Goal: Find contact information: Find contact information

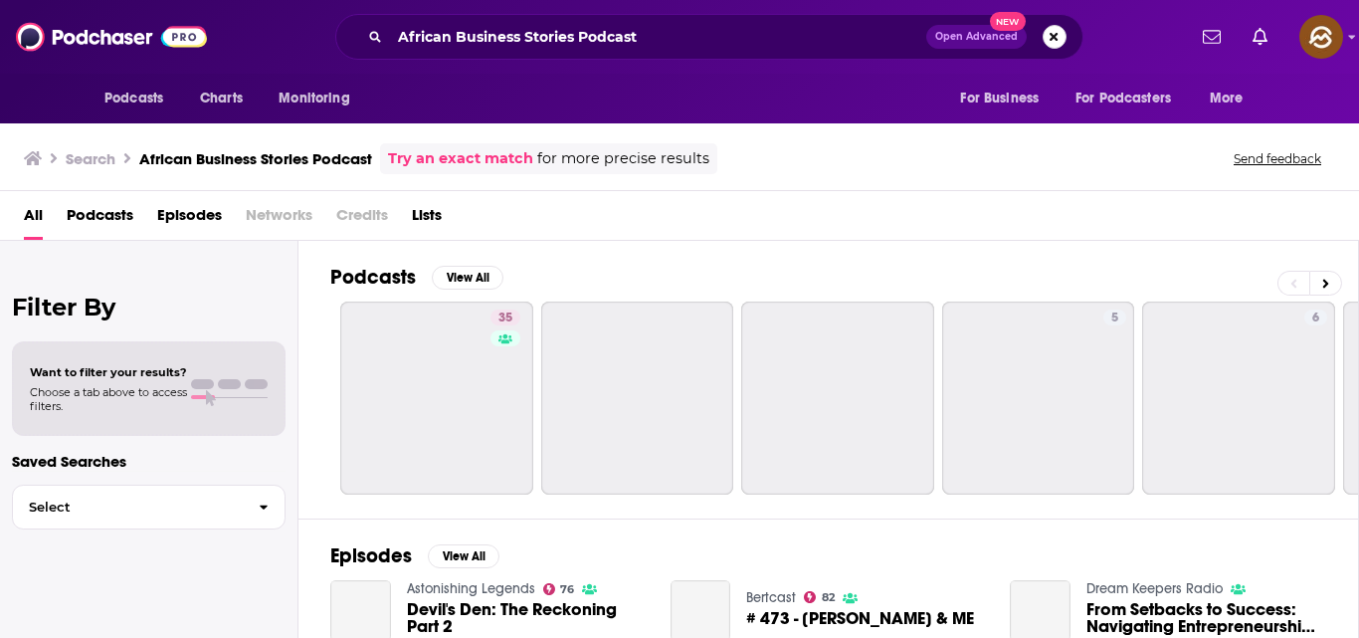
click at [1044, 33] on button "Search podcasts, credits, & more..." at bounding box center [1054, 37] width 24 height 24
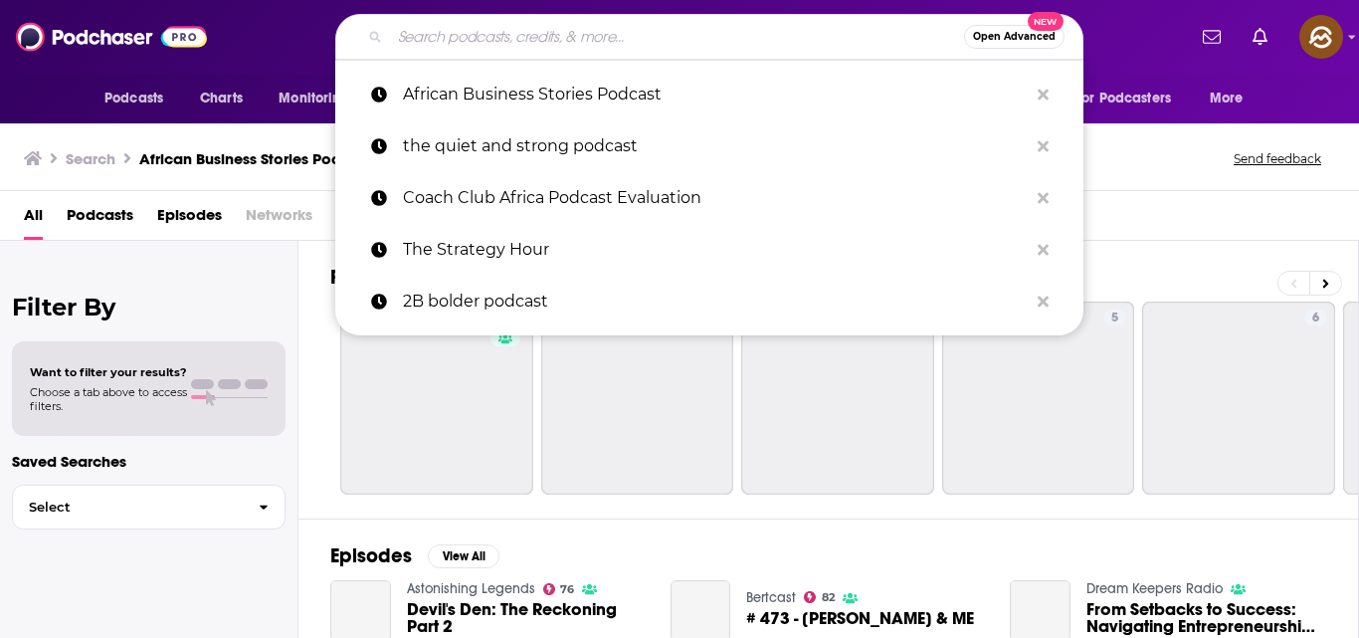
paste input "The Finance & Accounting Show"
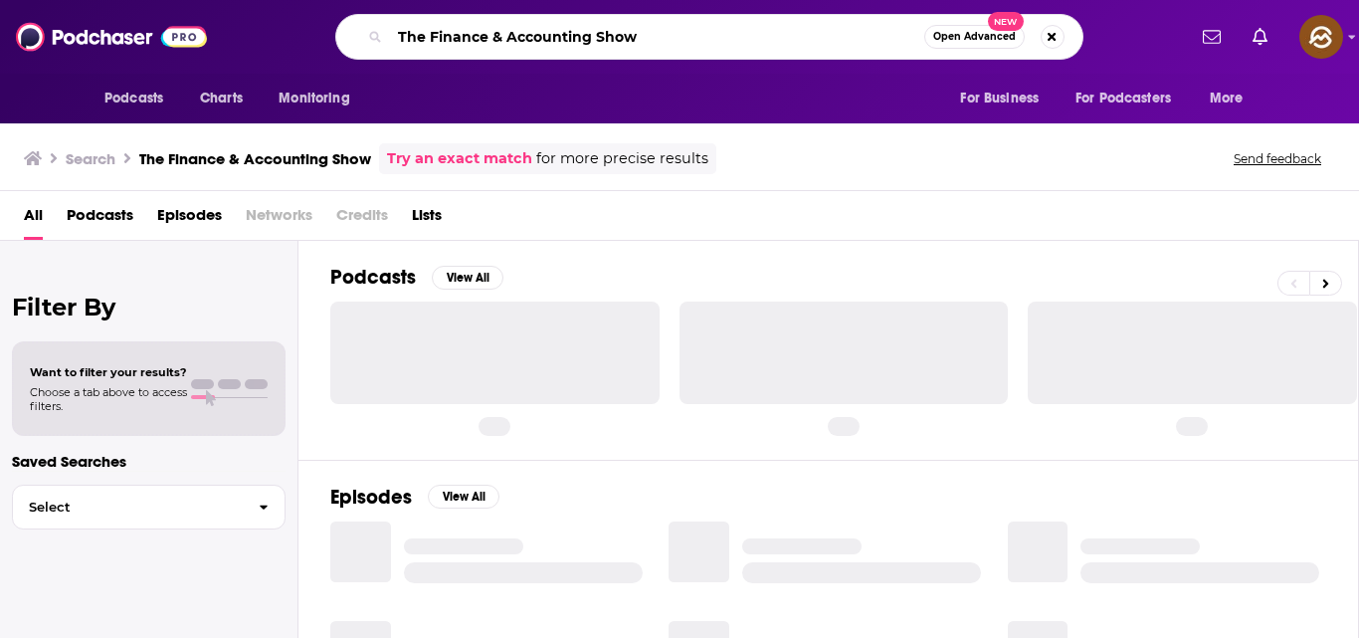
click at [724, 35] on input "The Finance & Accounting Show" at bounding box center [657, 37] width 534 height 32
click at [721, 37] on input "The Finance & Accounting Show" at bounding box center [657, 37] width 534 height 32
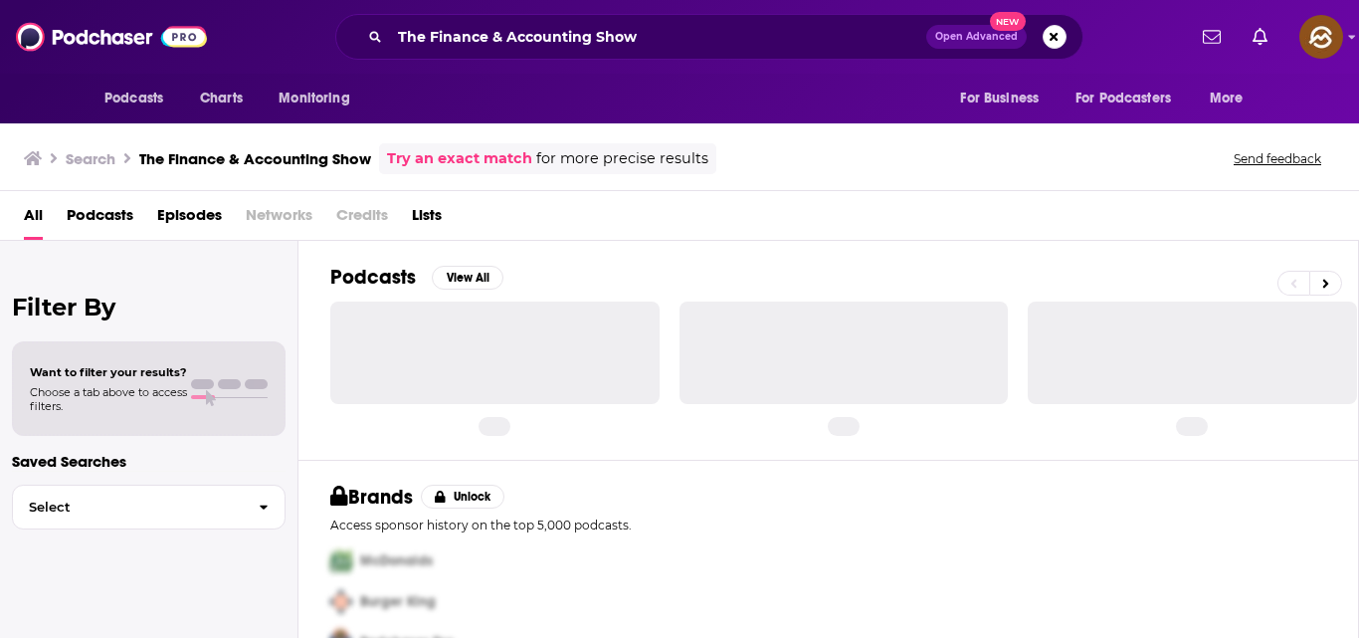
click at [530, 365] on div at bounding box center [494, 351] width 329 height 101
drag, startPoint x: 530, startPoint y: 365, endPoint x: 569, endPoint y: 365, distance: 38.8
click at [530, 365] on div at bounding box center [494, 351] width 329 height 101
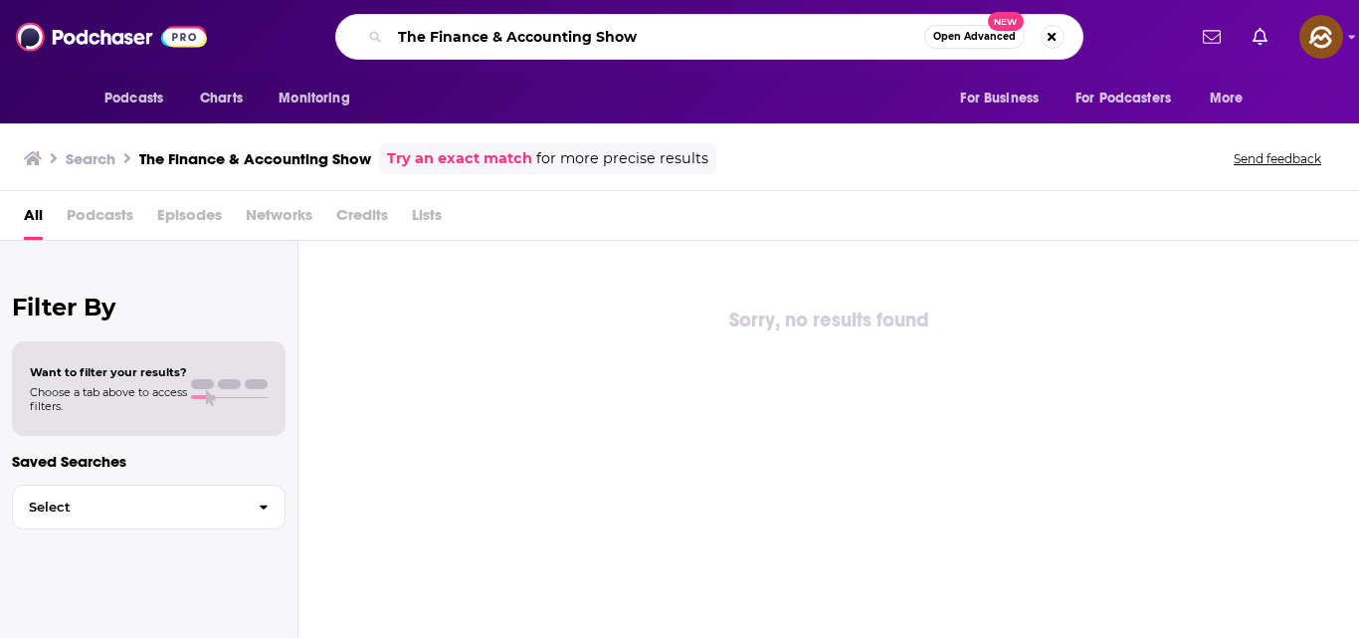
click at [882, 29] on input "The Finance & Accounting Show" at bounding box center [657, 37] width 534 height 32
click at [477, 164] on link "Try an exact match" at bounding box center [459, 158] width 145 height 23
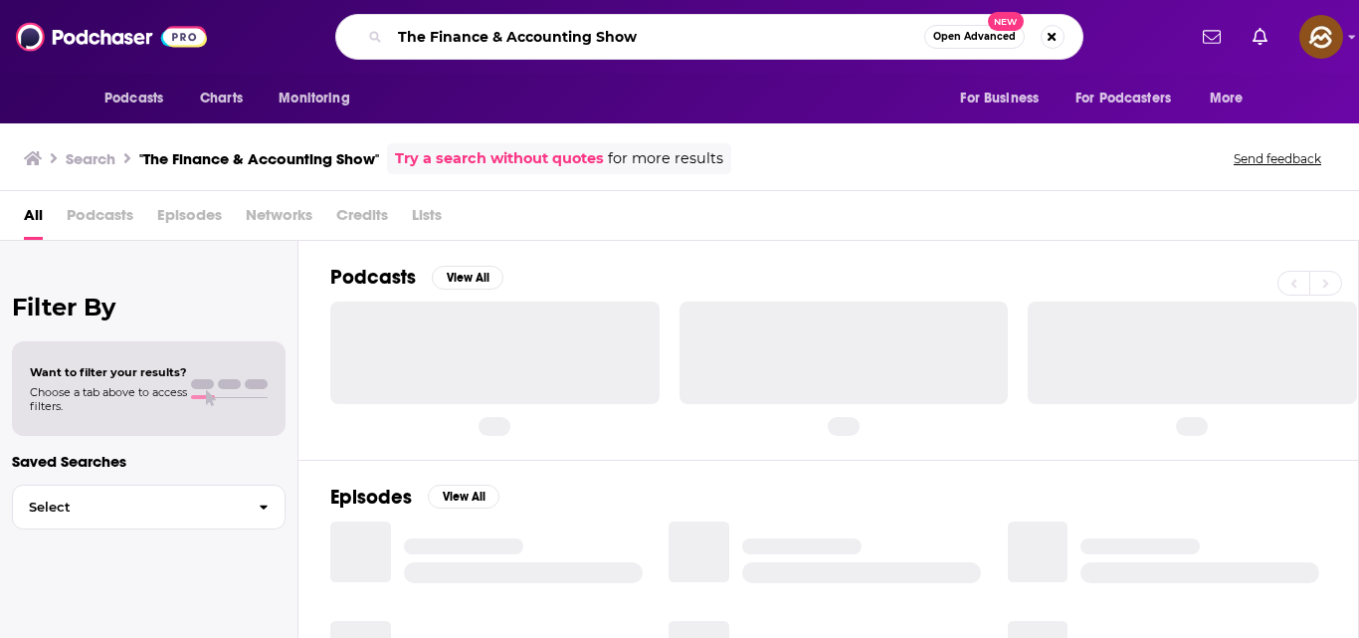
click at [685, 48] on input "The Finance & Accounting Show" at bounding box center [657, 37] width 534 height 32
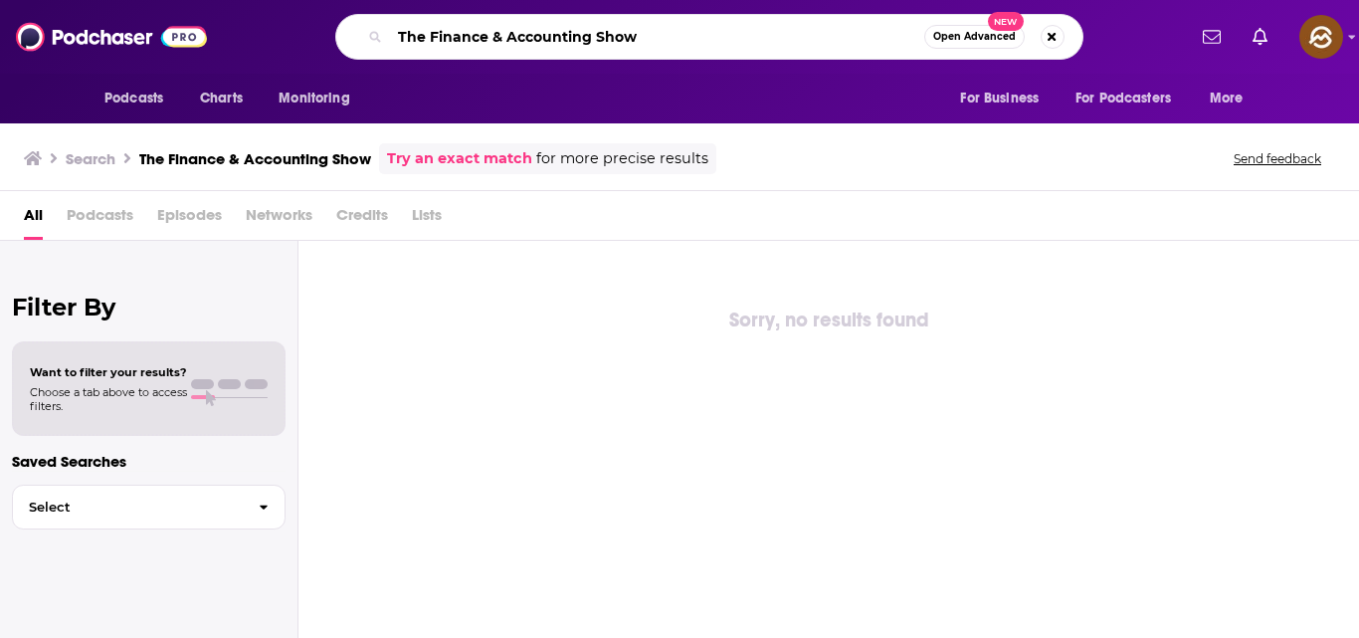
click at [653, 40] on input "The Finance & Accounting Show" at bounding box center [657, 37] width 534 height 32
click at [689, 33] on input "The Finance & Accounting Show" at bounding box center [657, 37] width 534 height 32
type input ""The Finance & Accounting Show"
click at [1052, 36] on button "Search podcasts, credits, & more..." at bounding box center [1052, 37] width 24 height 24
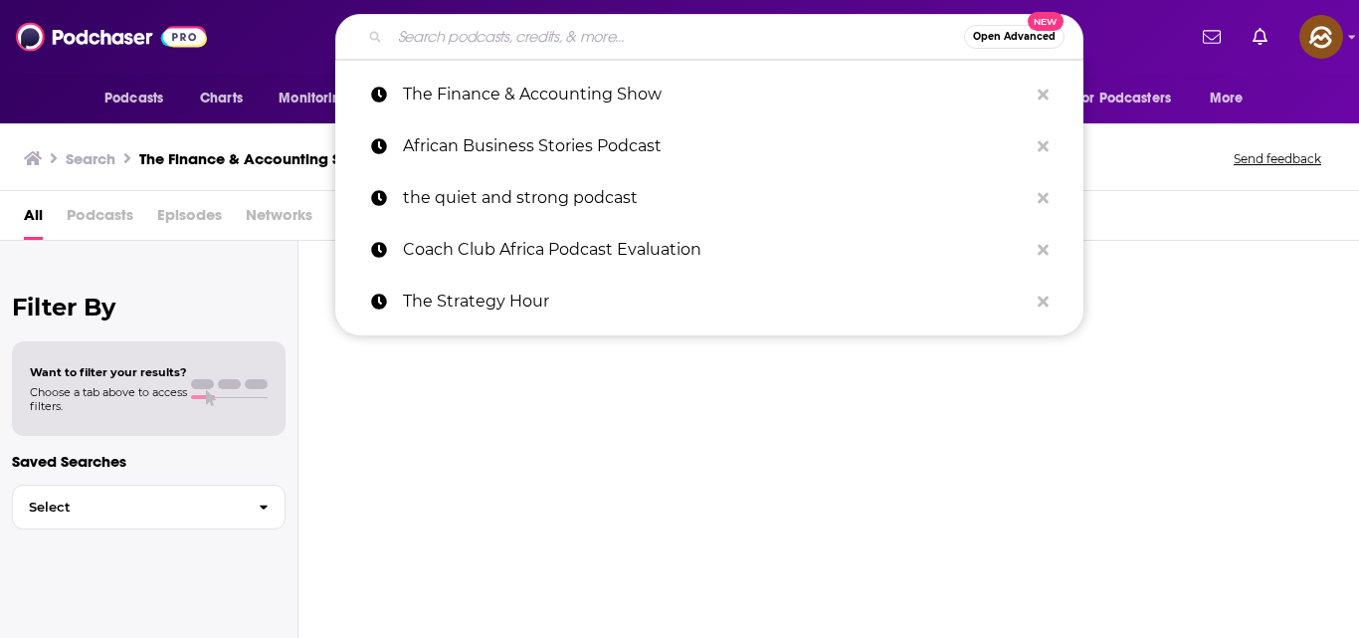
paste input "EY Talks Tax"
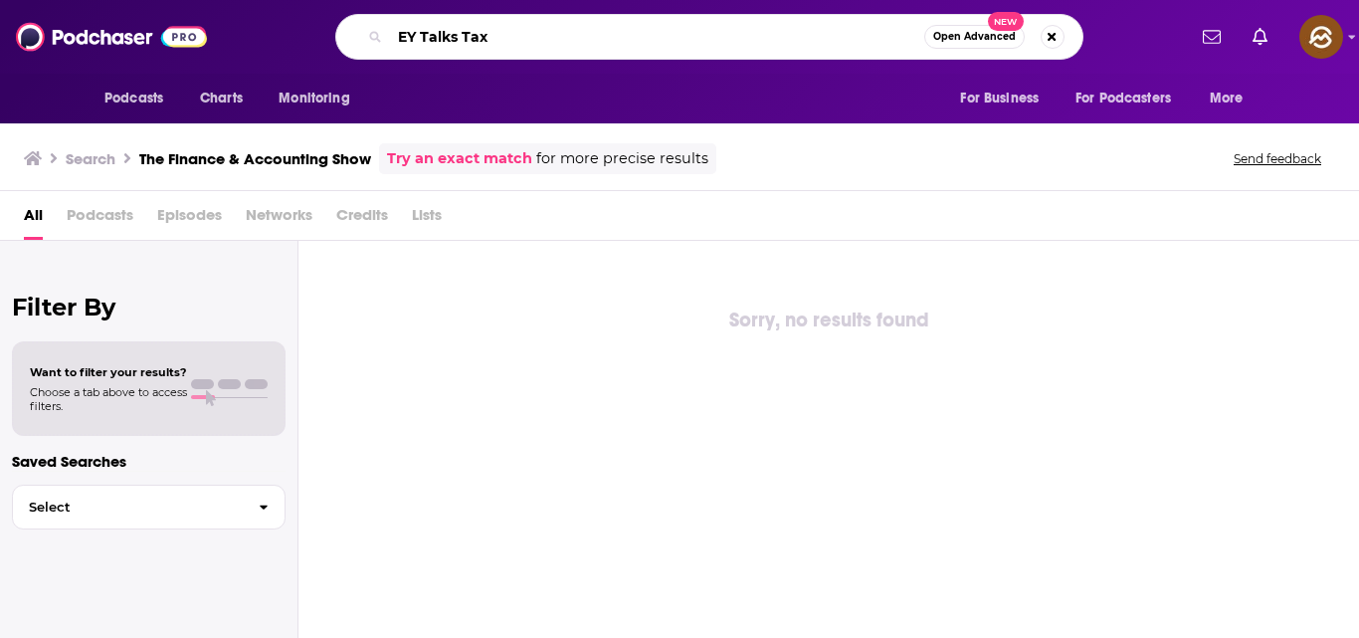
type input "EY Talks Tax"
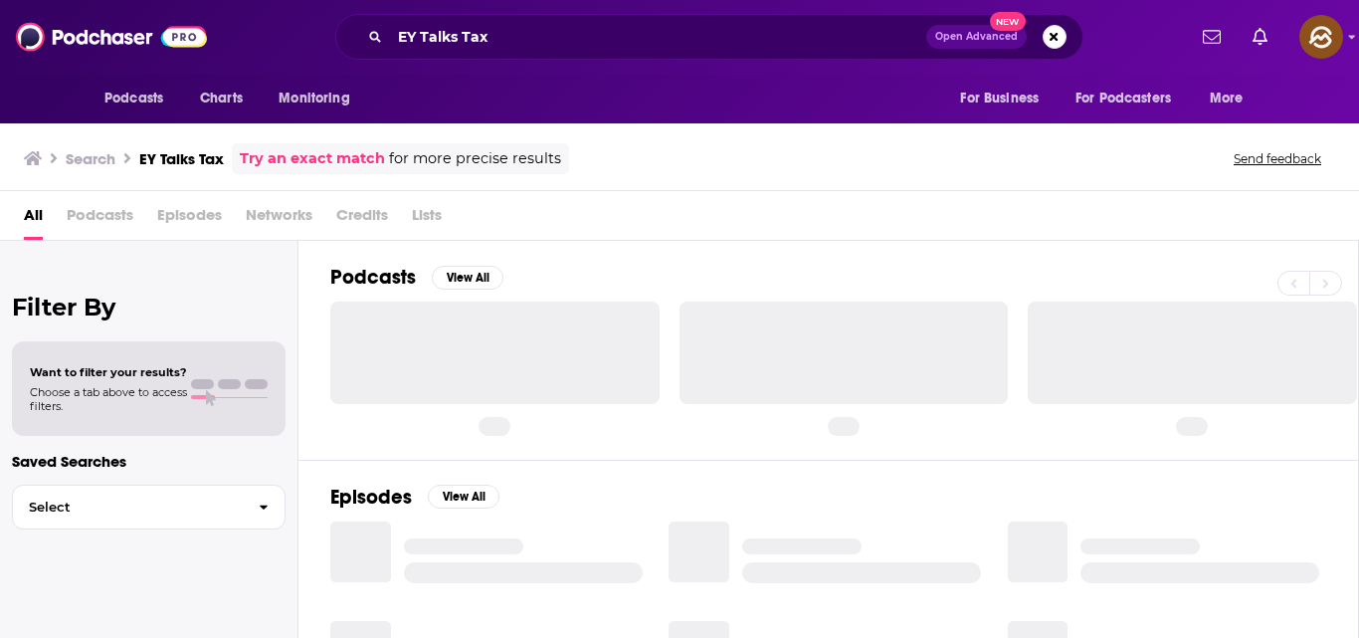
click at [941, 190] on div "Search EY Talks Tax Try an exact match for more precise results Send feedback" at bounding box center [679, 155] width 1359 height 72
click at [635, 20] on div "EY Talks Tax Open Advanced New" at bounding box center [709, 37] width 748 height 46
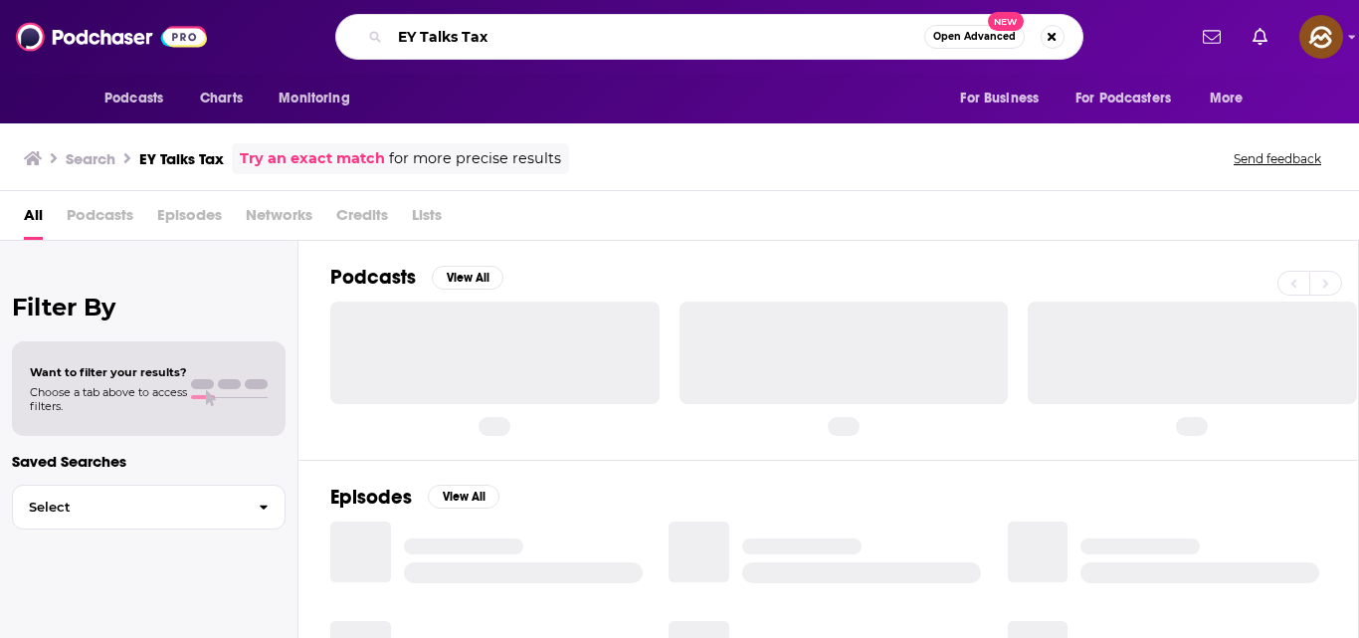
click at [642, 35] on input "EY Talks Tax" at bounding box center [657, 37] width 534 height 32
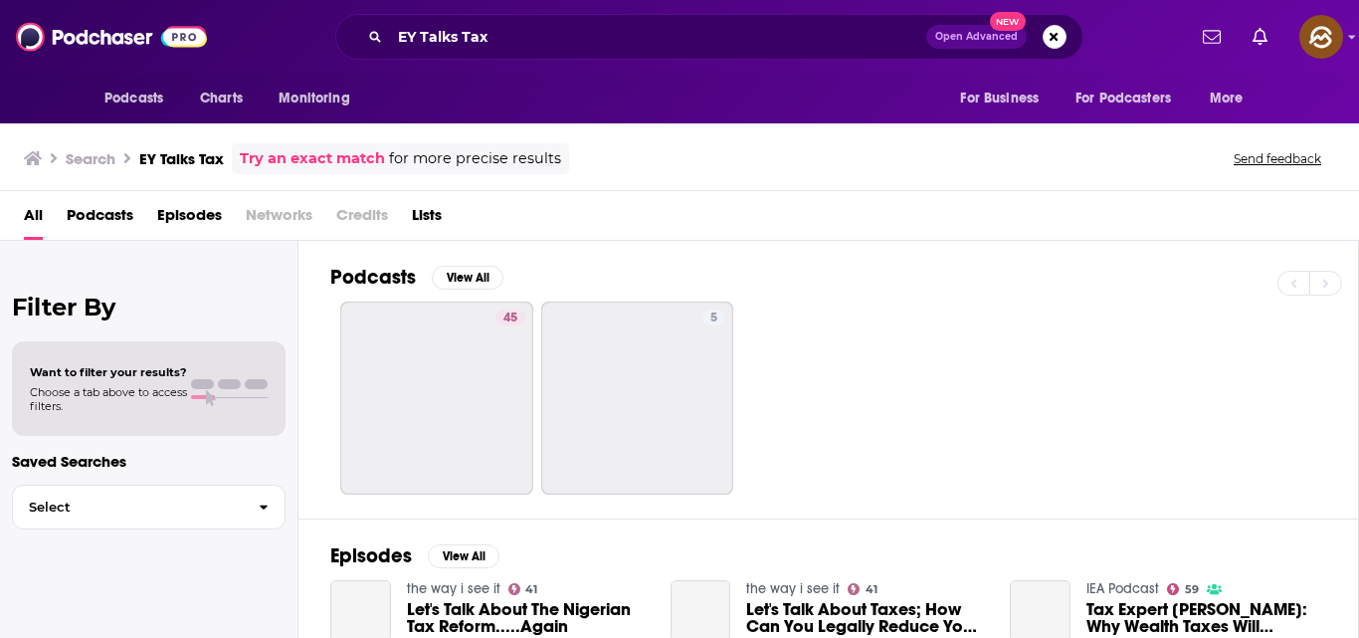
click at [984, 36] on span "Open Advanced" at bounding box center [976, 37] width 83 height 10
click at [1132, 447] on div "45 5" at bounding box center [843, 397] width 1027 height 193
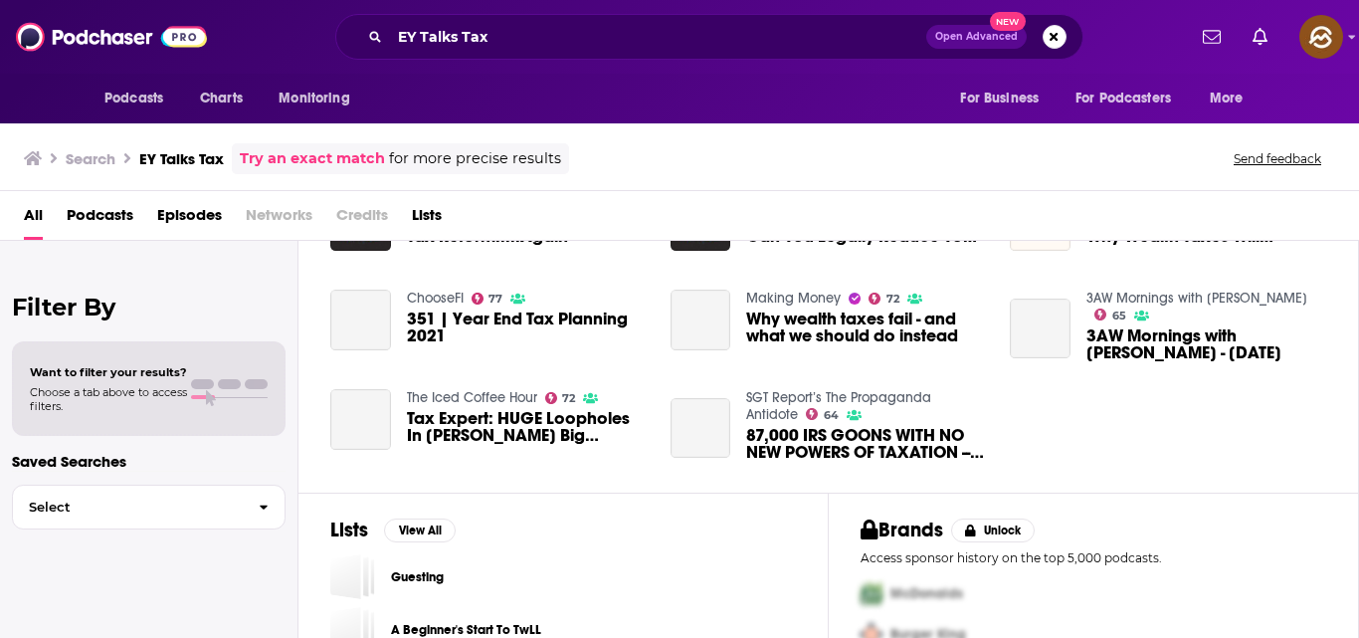
scroll to position [391, 0]
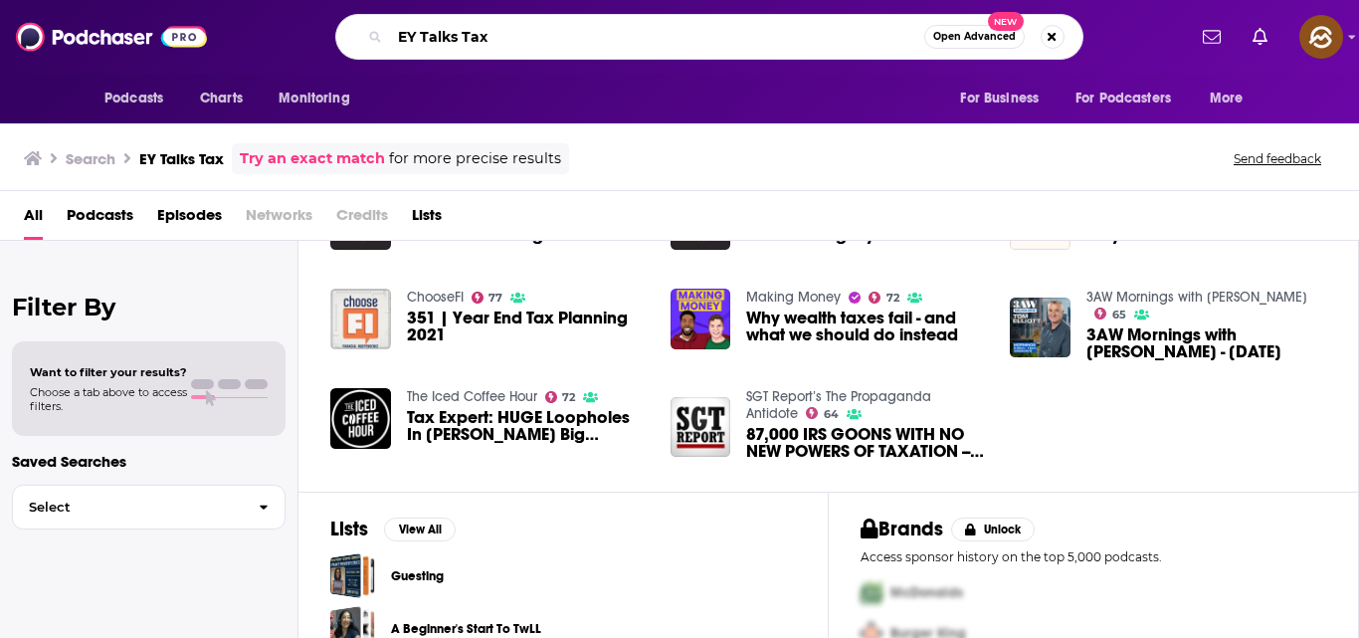
click at [580, 32] on input "EY Talks Tax" at bounding box center [657, 37] width 534 height 32
type input "E"
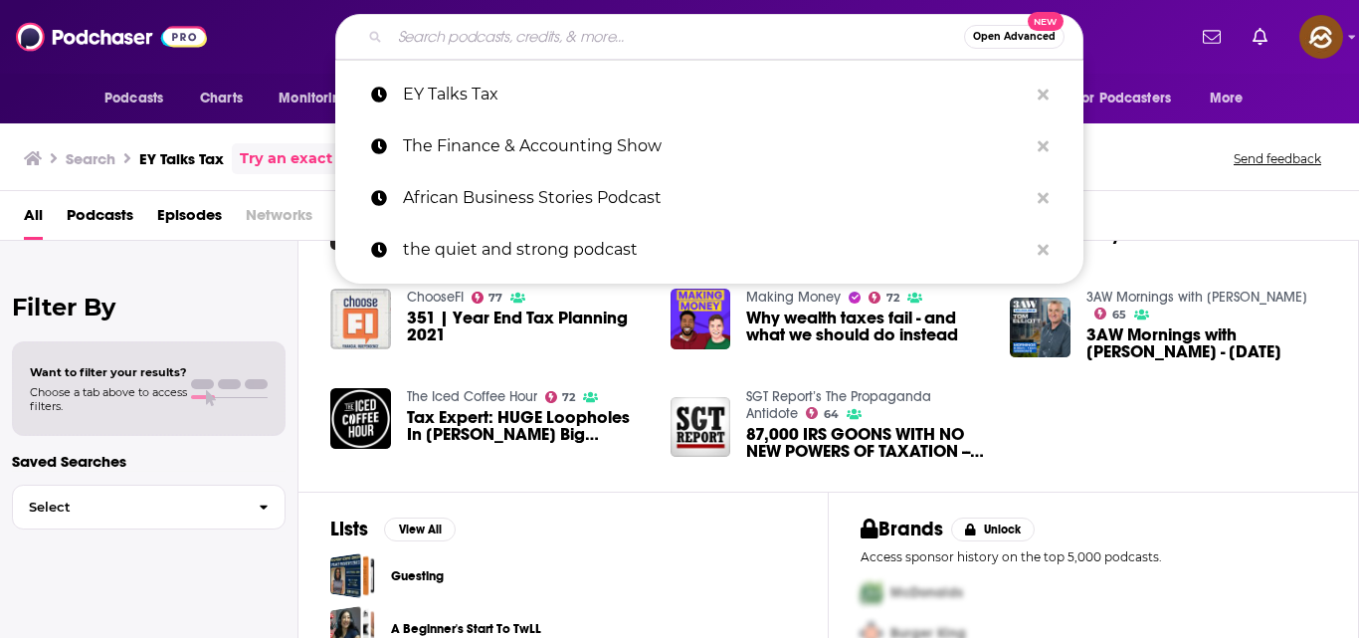
paste input "Tax News & Views"
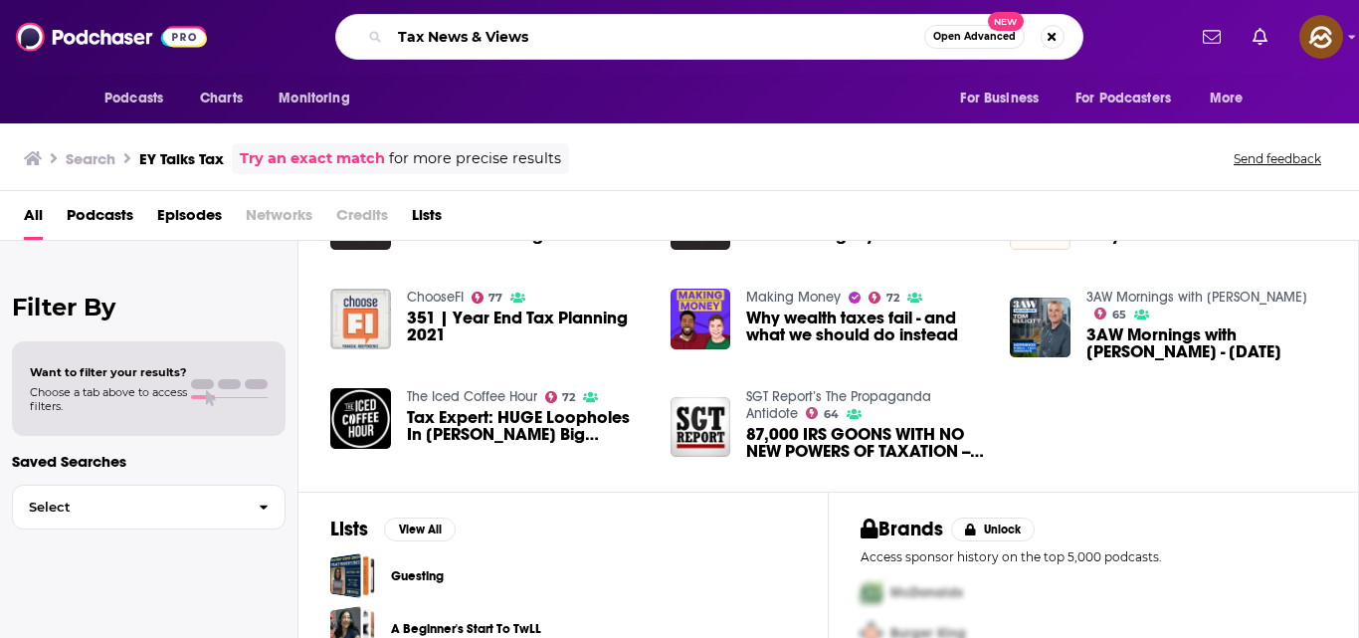
type input "Tax News & Views"
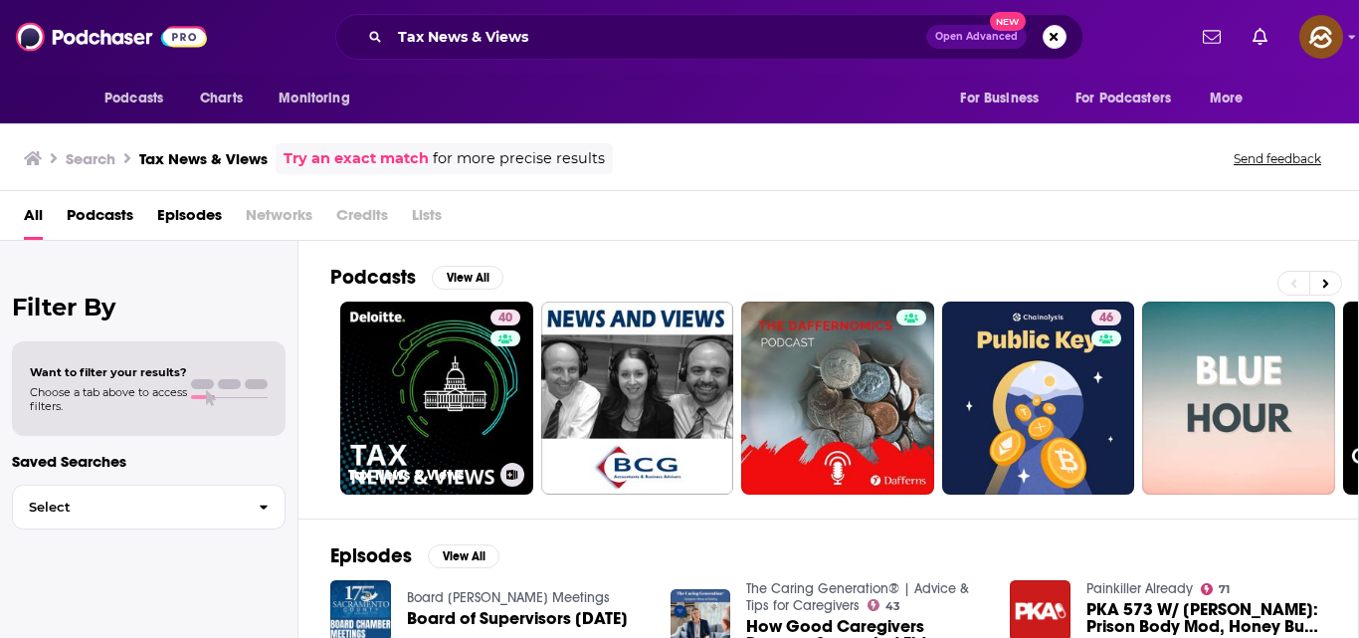
click at [464, 408] on link "40 Tax News & Views" at bounding box center [436, 397] width 193 height 193
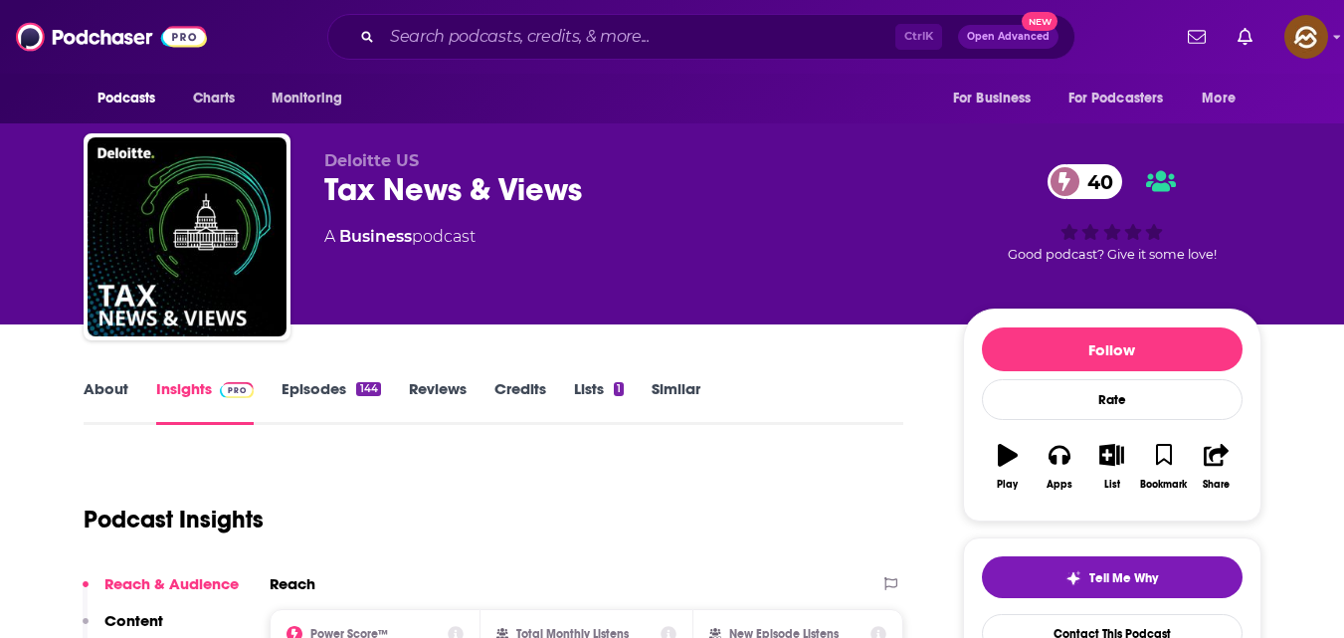
click at [340, 160] on span "Deloitte US" at bounding box center [371, 160] width 94 height 19
copy p "Deloitte US"
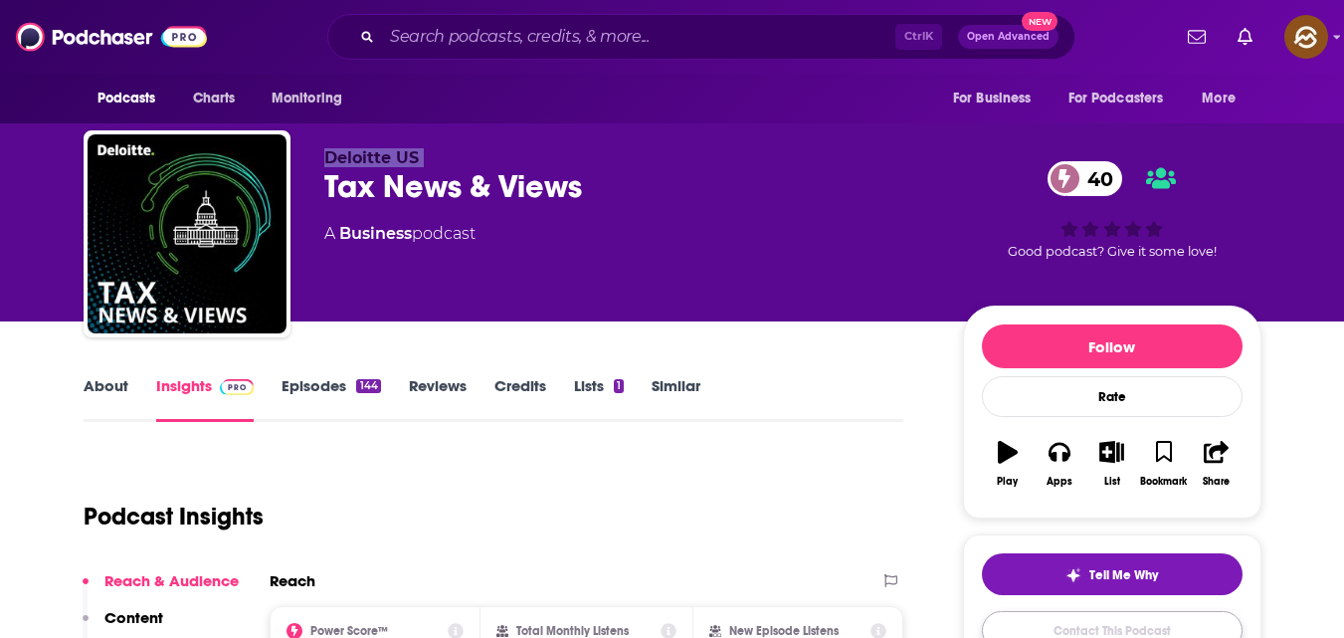
click at [1082, 620] on link "Contact This Podcast" at bounding box center [1112, 630] width 261 height 39
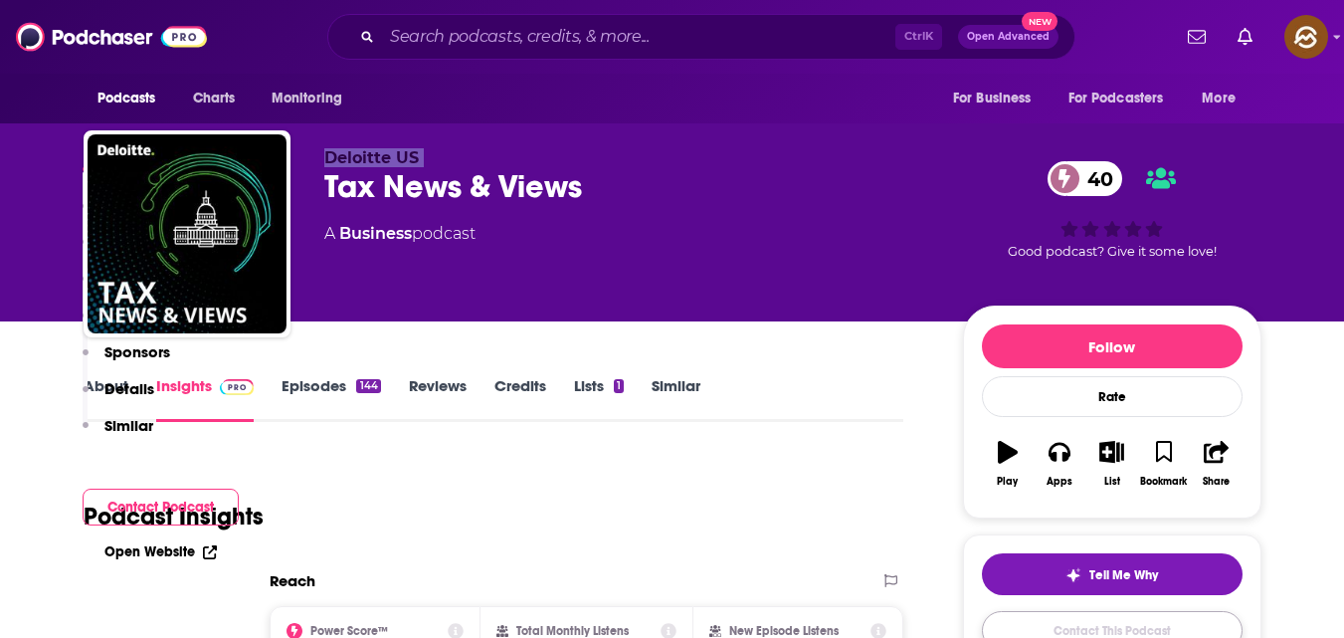
scroll to position [1876, 0]
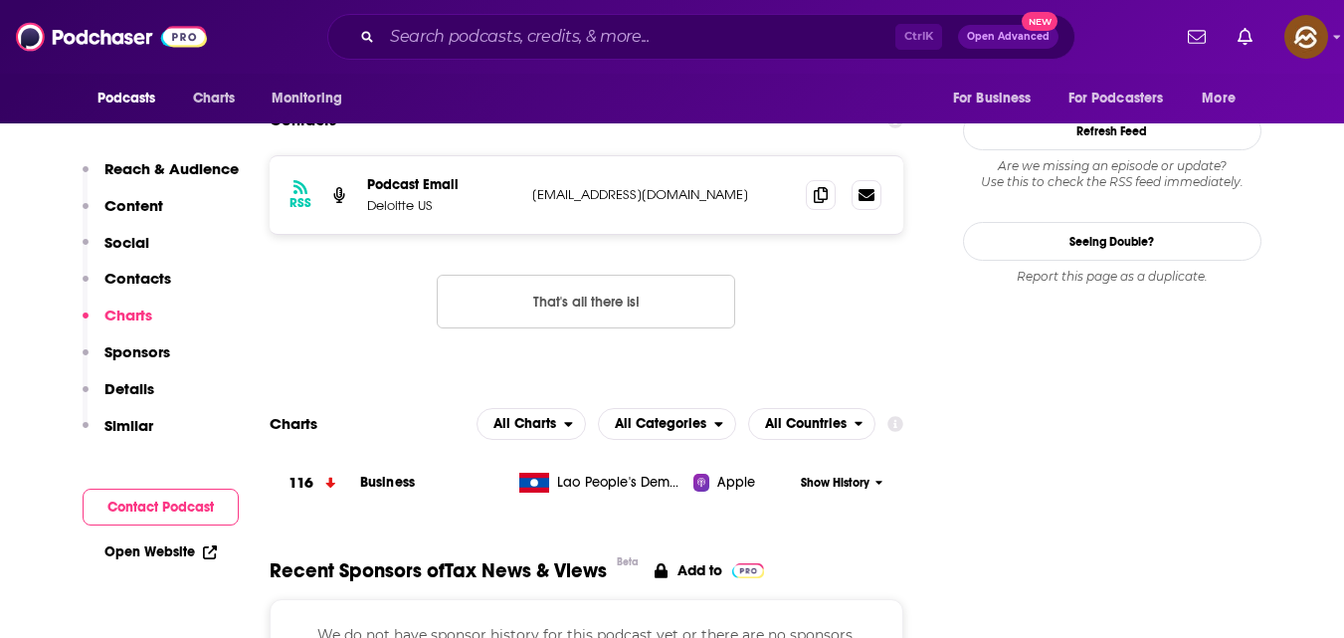
click at [166, 516] on button "Contact Podcast" at bounding box center [161, 506] width 156 height 37
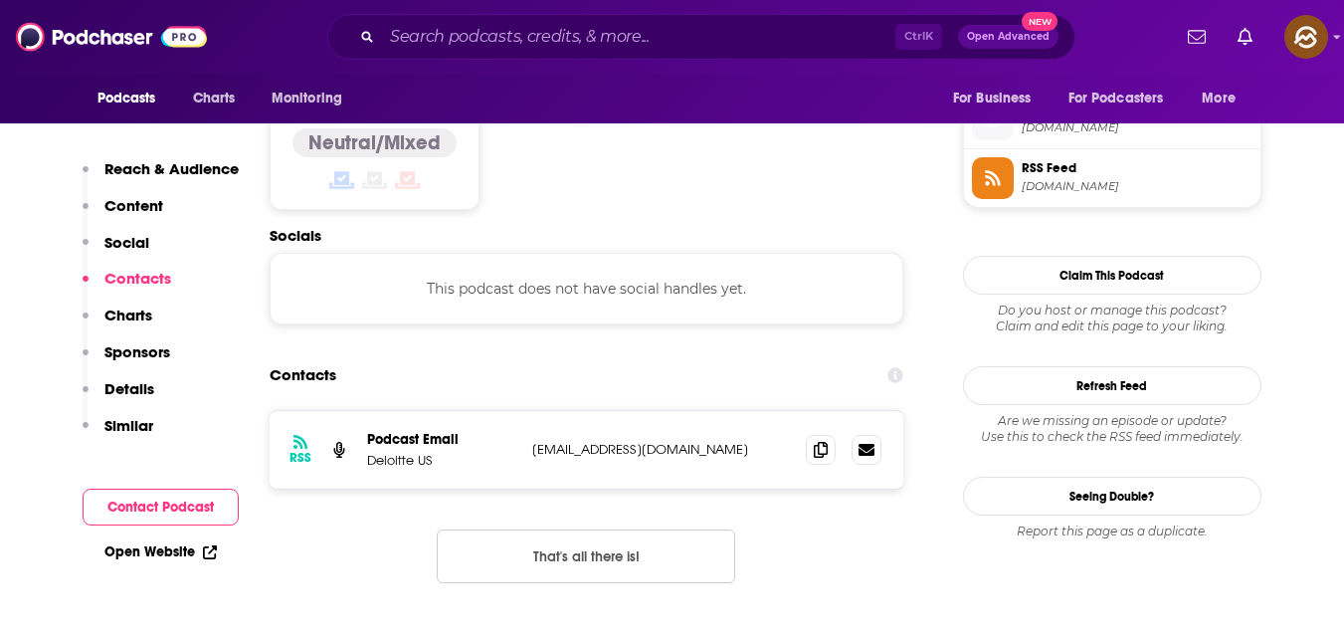
scroll to position [1599, 0]
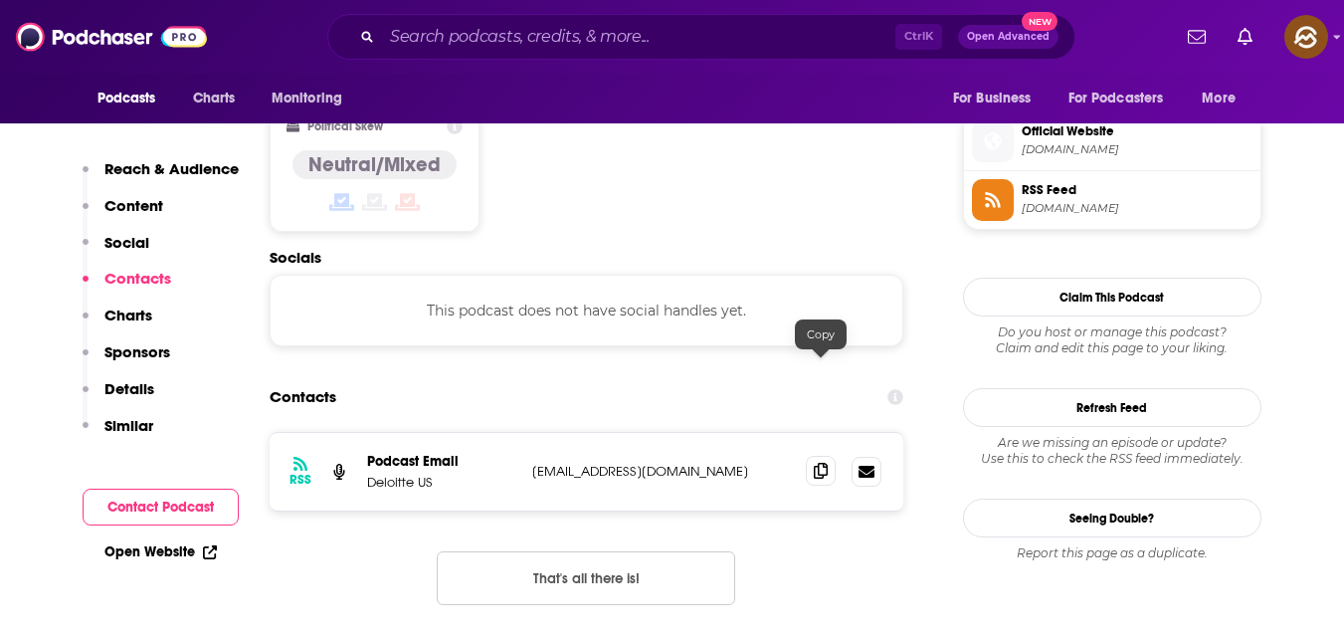
click at [826, 462] on icon at bounding box center [821, 470] width 14 height 16
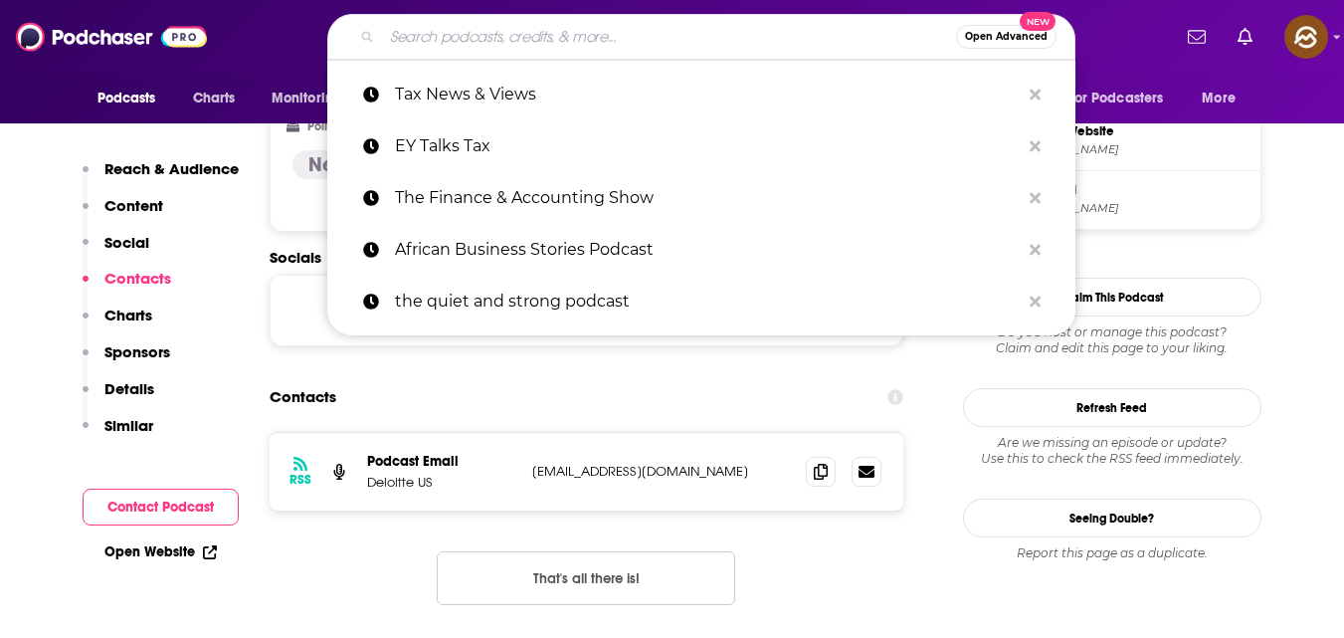
click at [540, 22] on input "Search podcasts, credits, & more..." at bounding box center [669, 37] width 574 height 32
paste input "Real Money Talks"
type input "Real Money Talks"
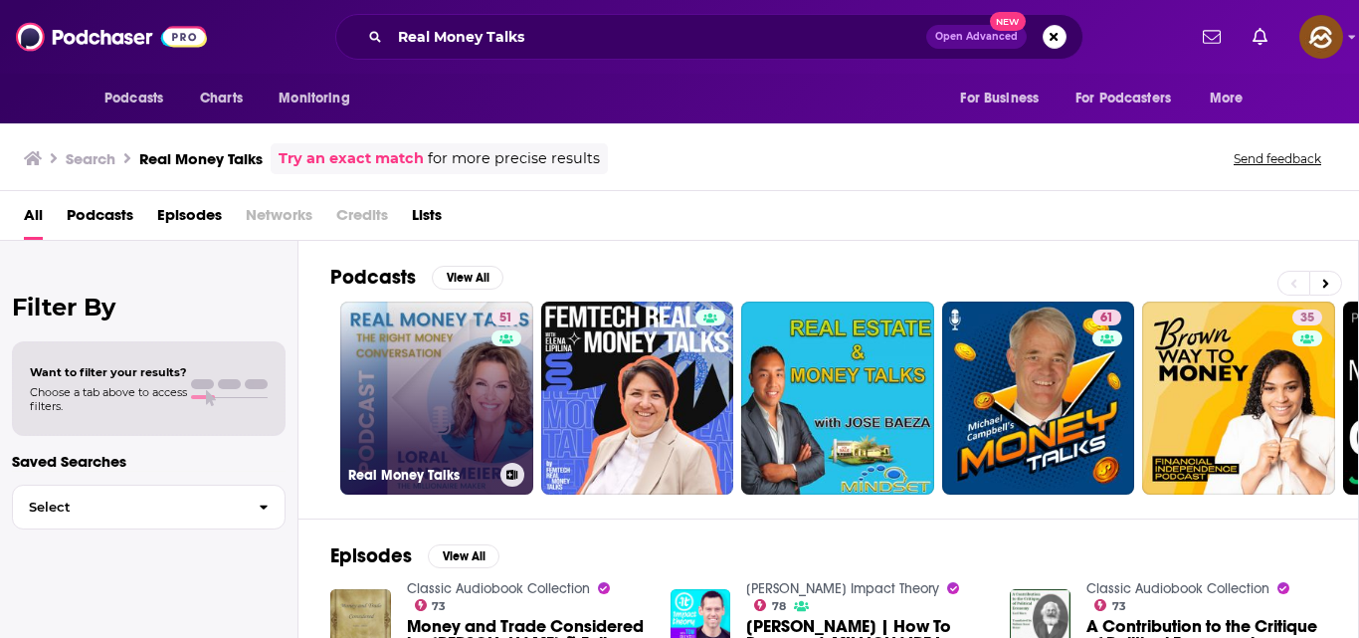
click at [449, 387] on link "51 Real Money Talks" at bounding box center [436, 397] width 193 height 193
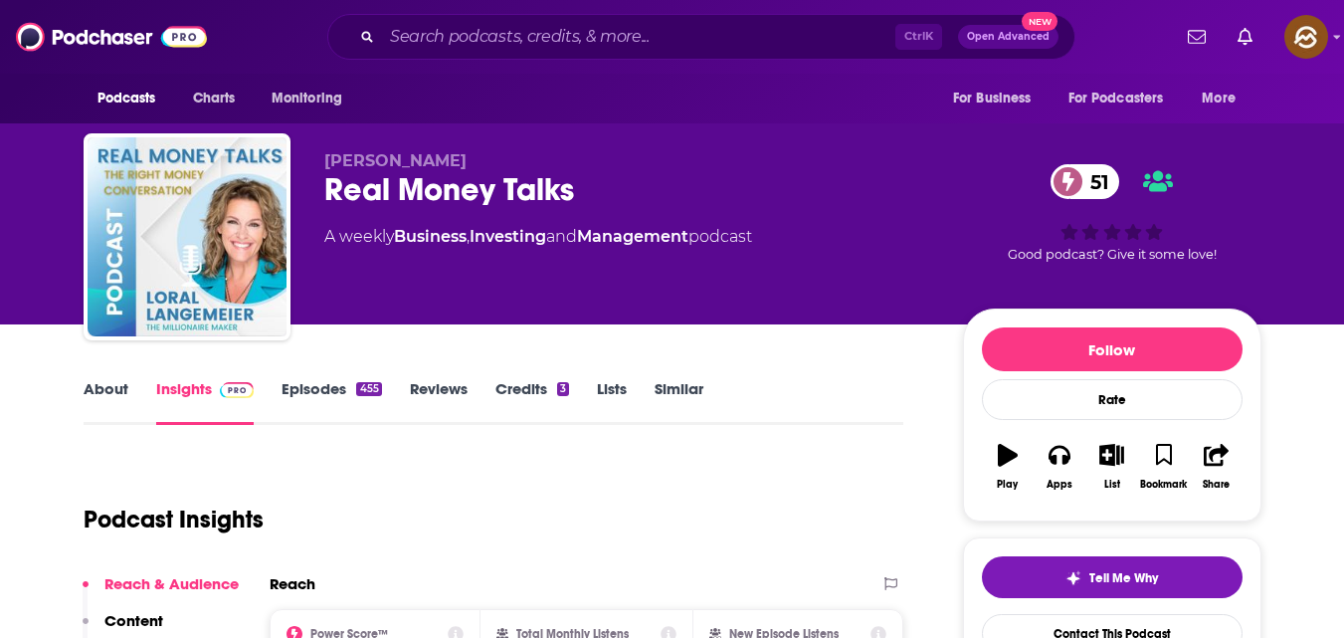
click at [296, 155] on div "[PERSON_NAME] Real Money Talks 51 A weekly Business , Investing and Management …" at bounding box center [673, 240] width 1178 height 215
drag, startPoint x: 322, startPoint y: 165, endPoint x: 402, endPoint y: 162, distance: 79.6
click at [366, 159] on div "[PERSON_NAME] Real Money Talks 51 A weekly Business , Investing and Management …" at bounding box center [673, 240] width 1178 height 215
copy p "[PERSON_NAME]"
click at [1116, 620] on link "Contact This Podcast" at bounding box center [1112, 633] width 261 height 39
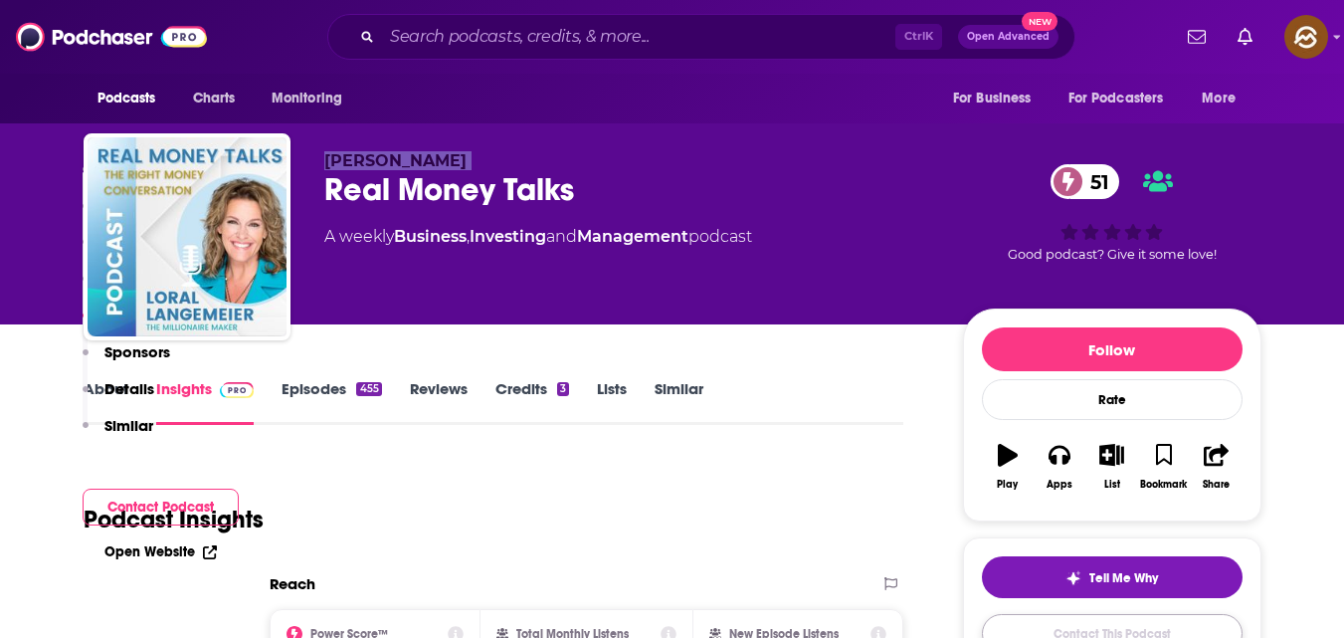
scroll to position [2005, 0]
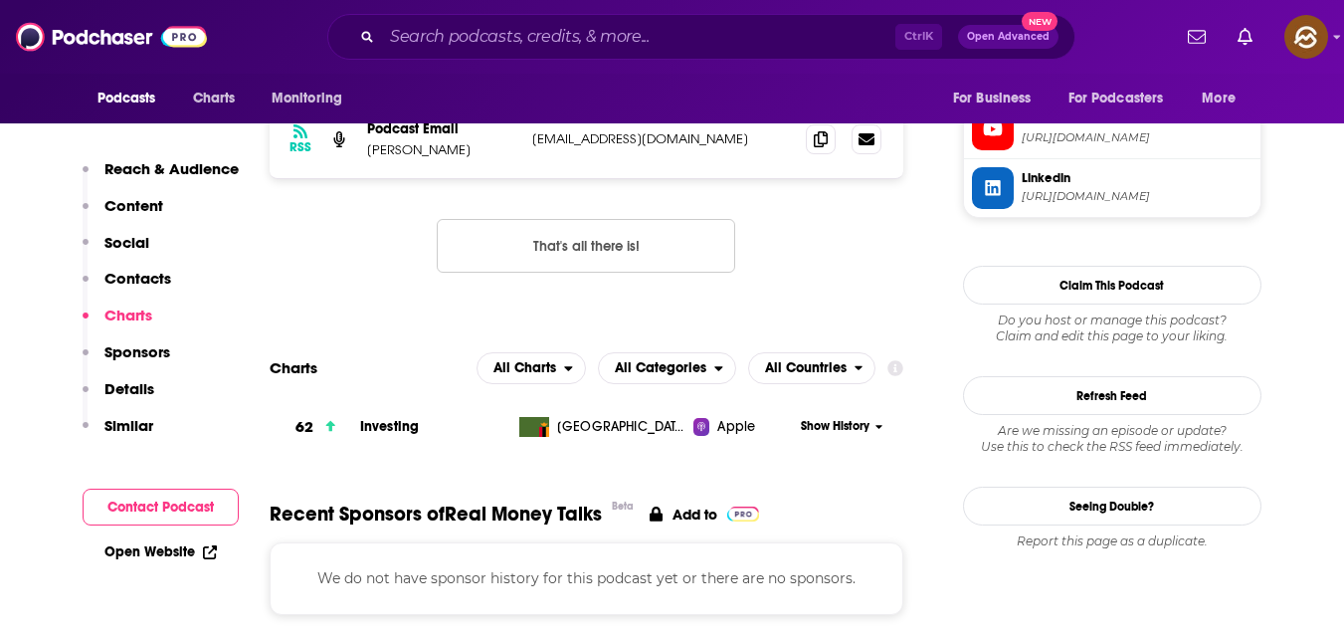
click at [185, 497] on button "Contact Podcast" at bounding box center [161, 506] width 156 height 37
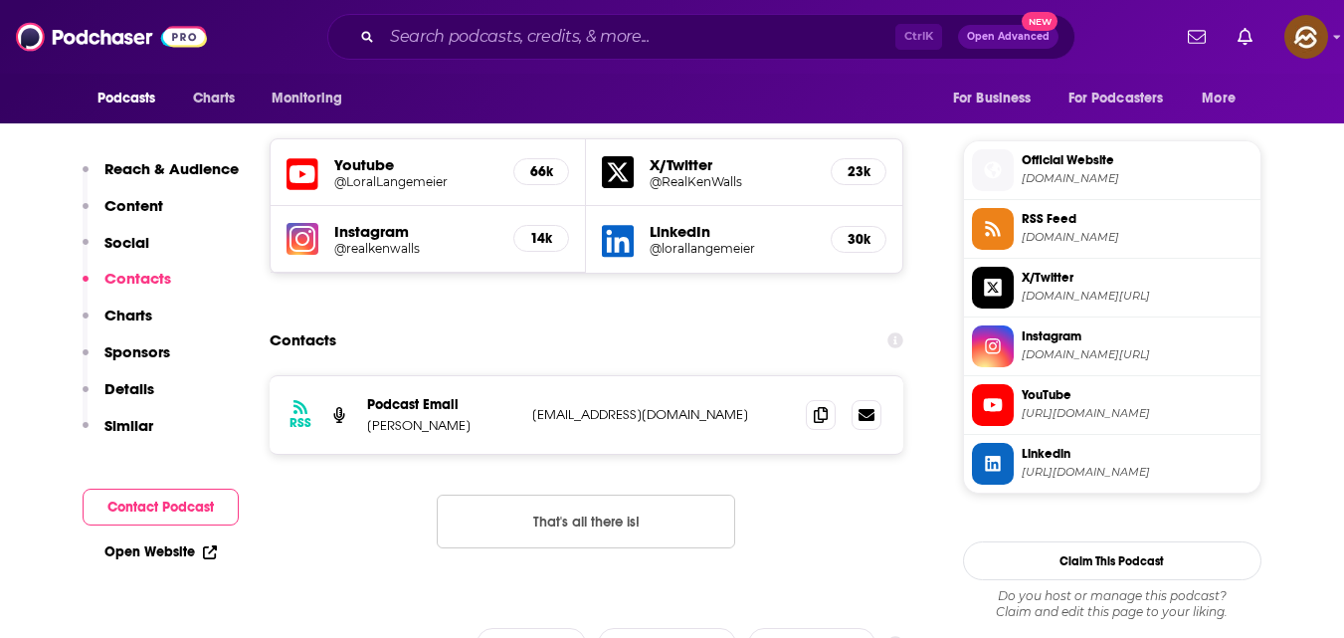
scroll to position [1729, 0]
click at [814, 407] on icon at bounding box center [821, 415] width 14 height 16
